Goal: Transaction & Acquisition: Purchase product/service

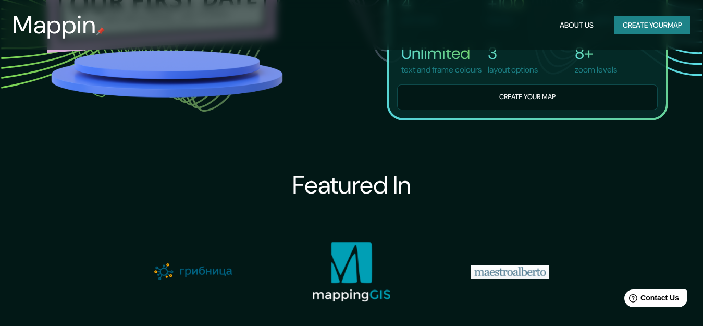
scroll to position [886, 0]
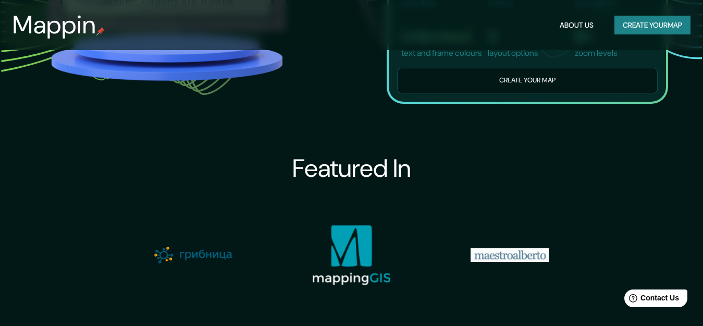
click at [655, 19] on button "Create your map" at bounding box center [652, 25] width 76 height 19
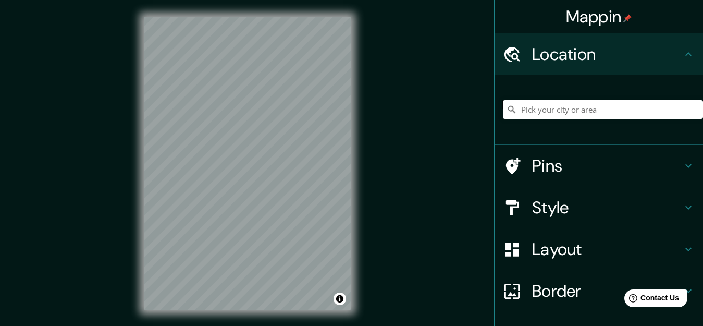
click at [570, 112] on input "Pick your city or area" at bounding box center [603, 109] width 200 height 19
type input "Huanuco, [GEOGRAPHIC_DATA], [GEOGRAPHIC_DATA]"
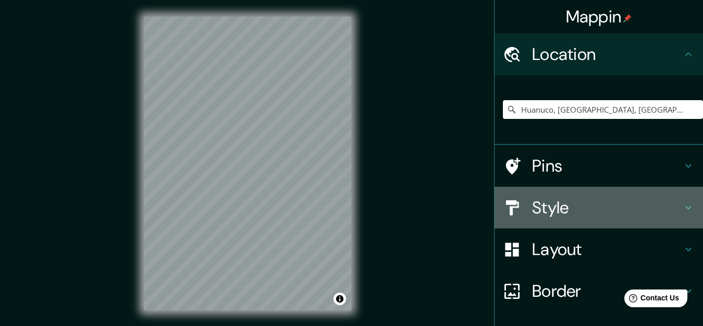
click at [574, 207] on h4 "Style" at bounding box center [607, 207] width 150 height 21
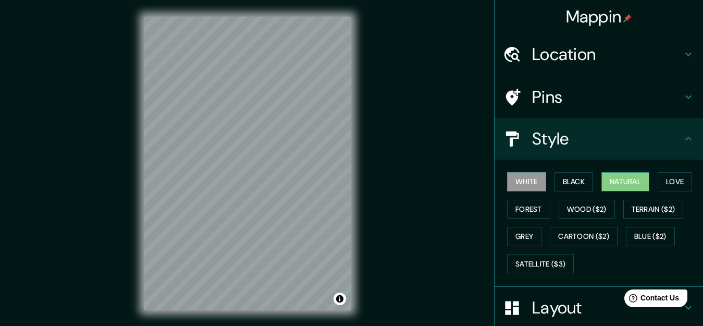
click at [637, 181] on button "Natural" at bounding box center [625, 181] width 48 height 19
click at [541, 268] on button "Satellite ($3)" at bounding box center [540, 263] width 67 height 19
click at [637, 185] on button "Natural" at bounding box center [625, 181] width 48 height 19
click at [558, 177] on button "Black" at bounding box center [573, 181] width 39 height 19
click at [525, 180] on button "White" at bounding box center [526, 181] width 39 height 19
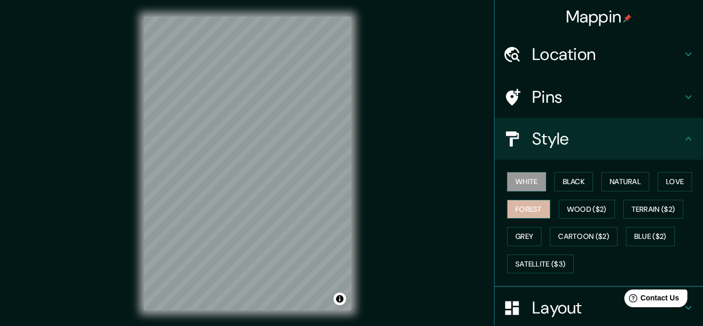
click at [522, 207] on button "Forest" at bounding box center [528, 209] width 43 height 19
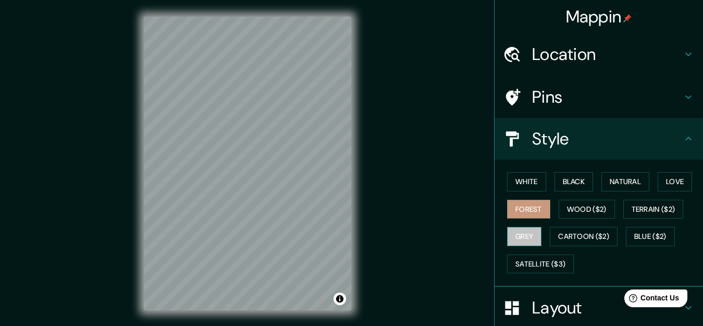
click at [513, 233] on button "Grey" at bounding box center [524, 236] width 34 height 19
click at [673, 180] on button "Love" at bounding box center [675, 181] width 34 height 19
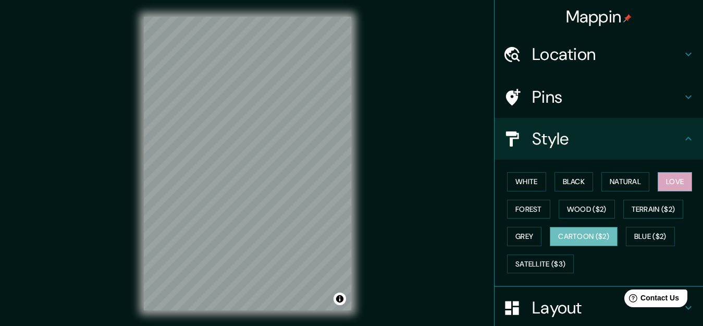
click at [578, 233] on button "Cartoon ($2)" at bounding box center [584, 236] width 68 height 19
click at [641, 237] on button "Blue ($2)" at bounding box center [650, 236] width 49 height 19
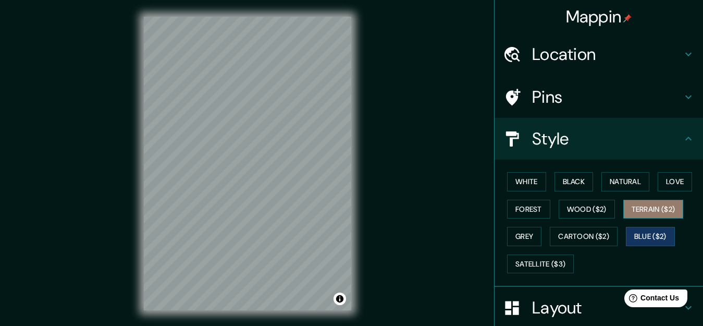
click at [647, 209] on button "Terrain ($2)" at bounding box center [653, 209] width 60 height 19
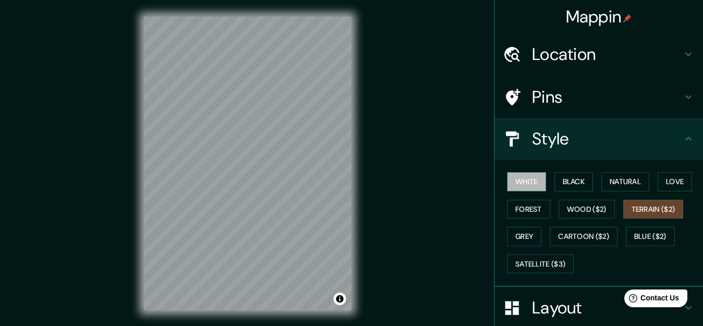
click at [527, 189] on button "White" at bounding box center [526, 181] width 39 height 19
